Goal: Find specific page/section: Find specific page/section

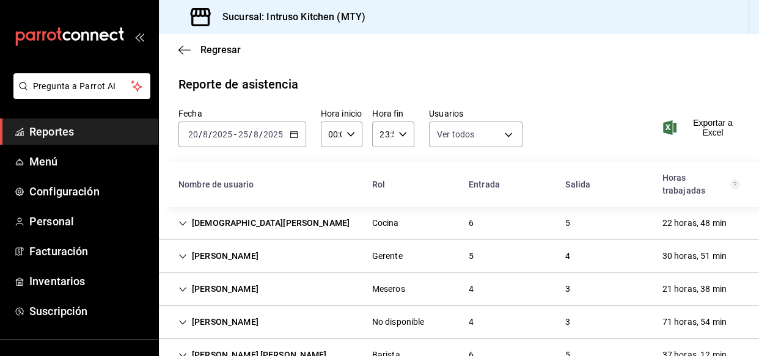
scroll to position [35, 0]
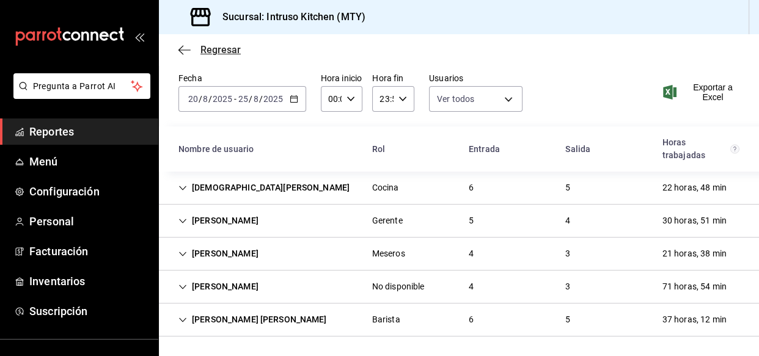
click at [190, 49] on icon "button" at bounding box center [184, 50] width 12 height 11
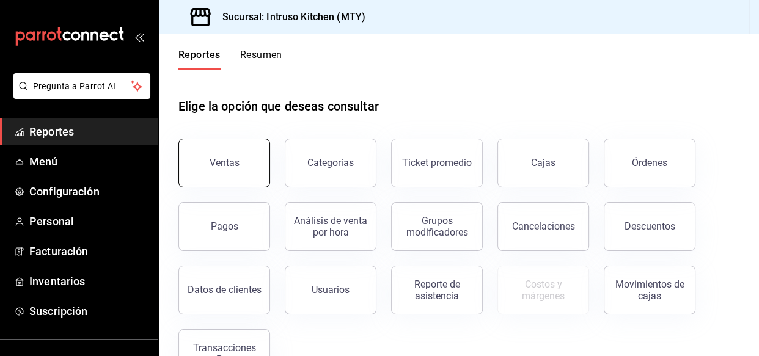
click at [232, 153] on button "Ventas" at bounding box center [224, 163] width 92 height 49
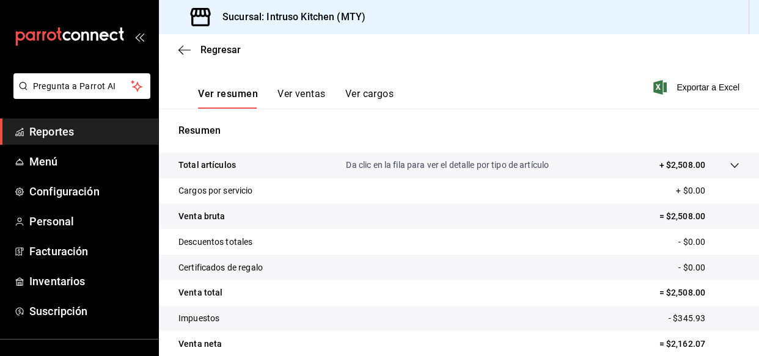
scroll to position [111, 0]
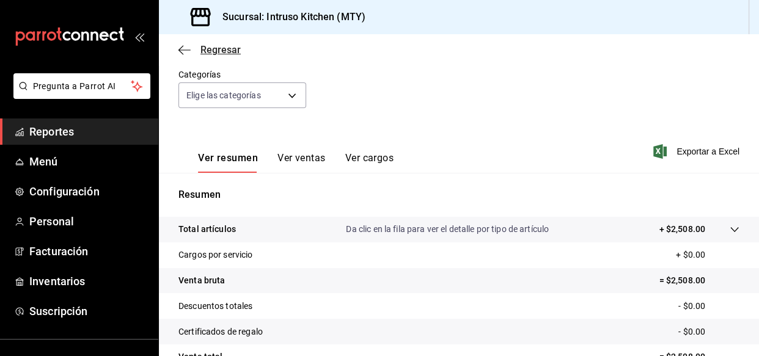
click at [186, 45] on icon "button" at bounding box center [184, 50] width 12 height 11
